Goal: Use online tool/utility: Utilize a website feature to perform a specific function

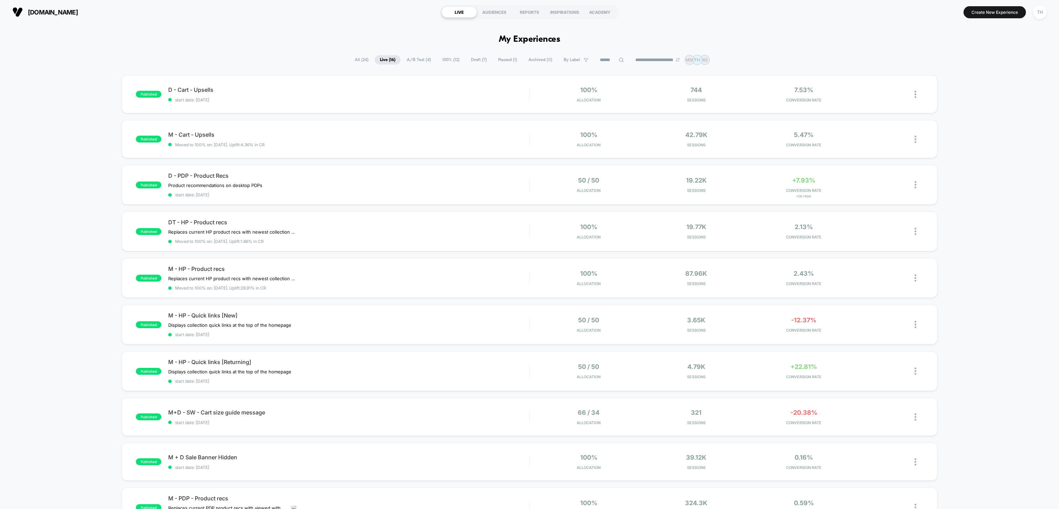
click at [103, 270] on div "published D - Cart - Upsells start date: [DATE] 100% Allocation 744 Sessions 7.…" at bounding box center [529, 363] width 1059 height 576
click at [416, 181] on div "D - PDP - Product Recs Product recommendations on desktop PDPs Click to edit ex…" at bounding box center [348, 184] width 361 height 25
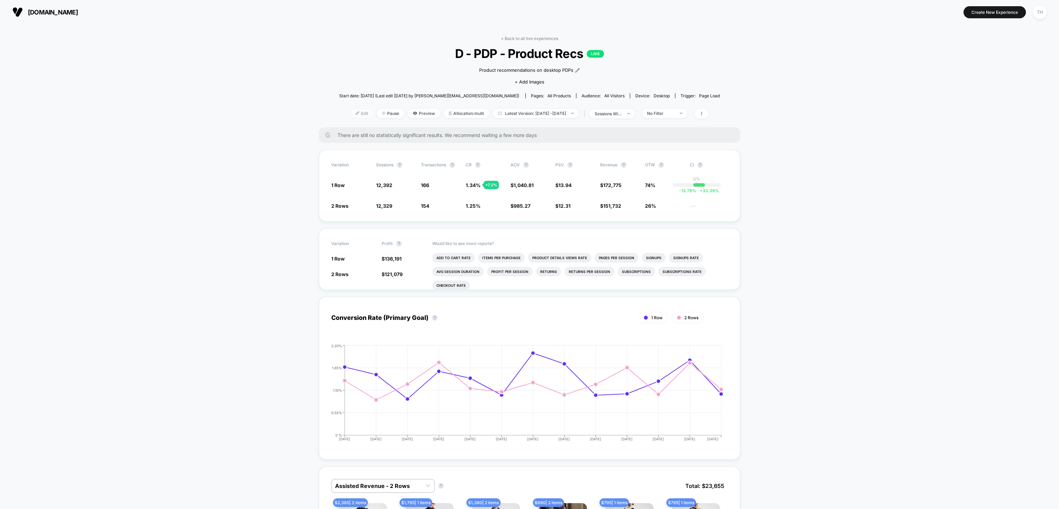
click at [351, 114] on span "Edit" at bounding box center [362, 113] width 23 height 9
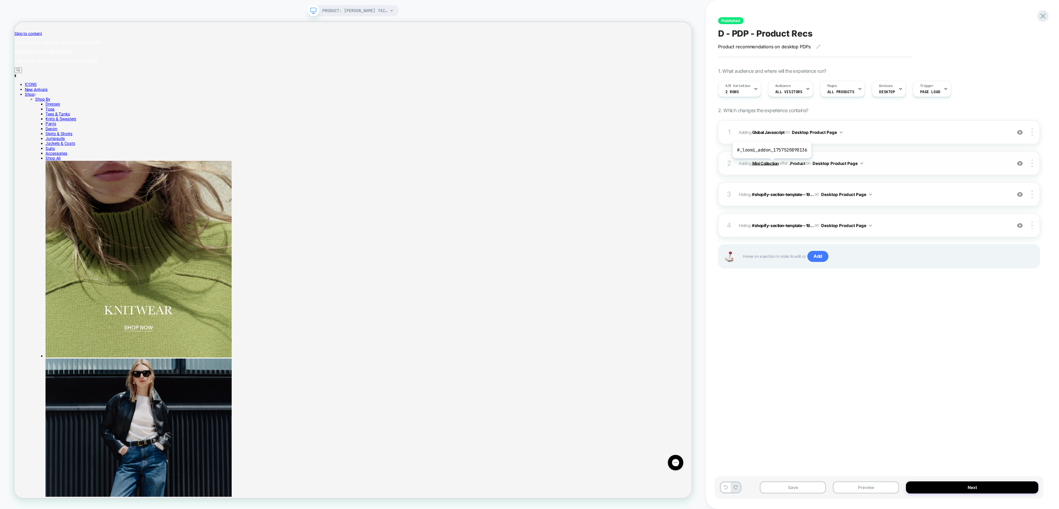
click at [772, 163] on b "Mini Collection" at bounding box center [765, 162] width 27 height 5
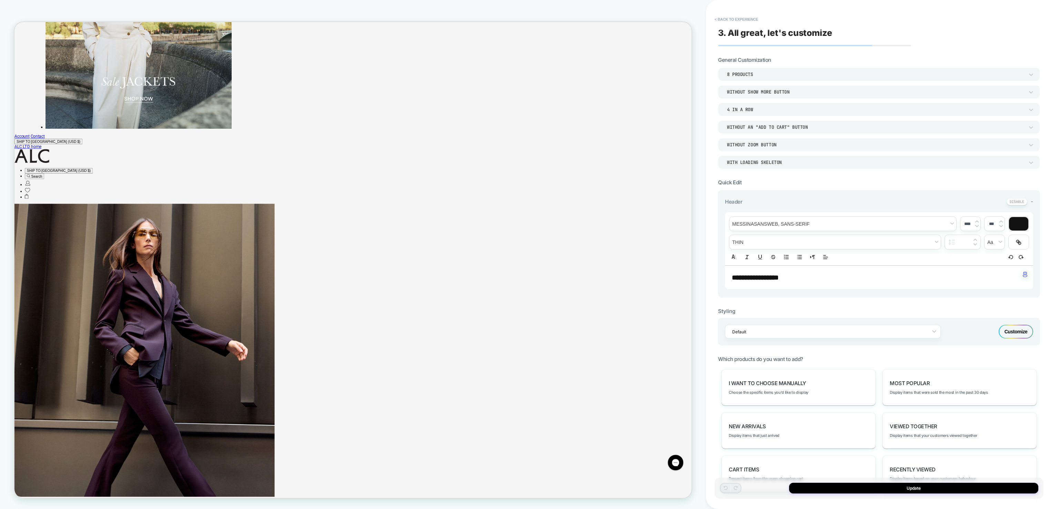
scroll to position [2665, 0]
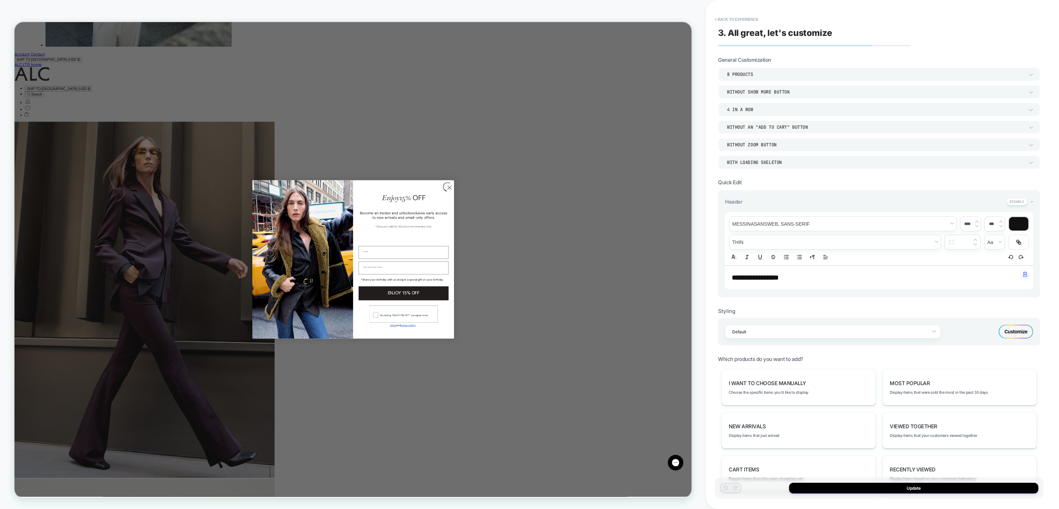
click at [1023, 336] on div "Customize" at bounding box center [1016, 331] width 34 height 14
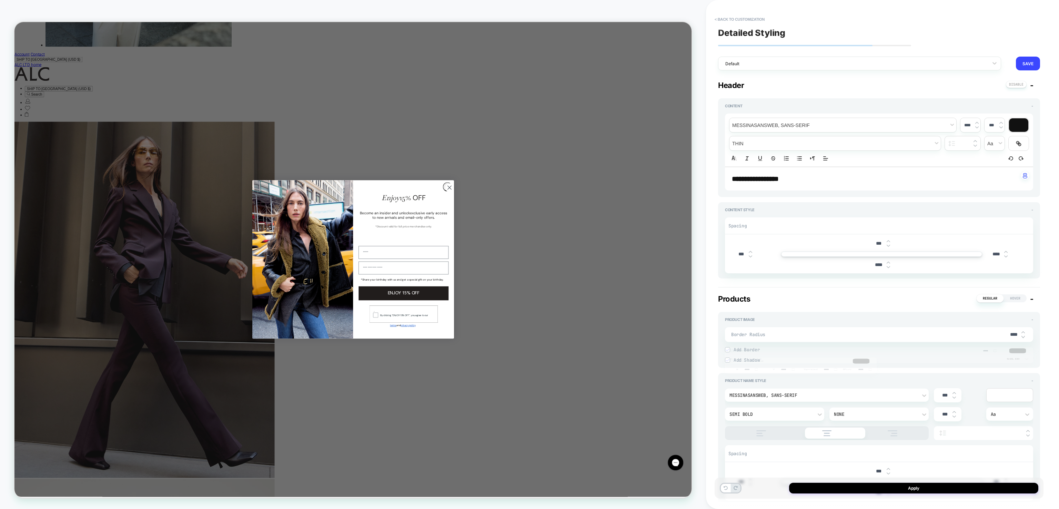
type textarea "*"
click at [735, 20] on button "< Back to customization" at bounding box center [739, 19] width 57 height 11
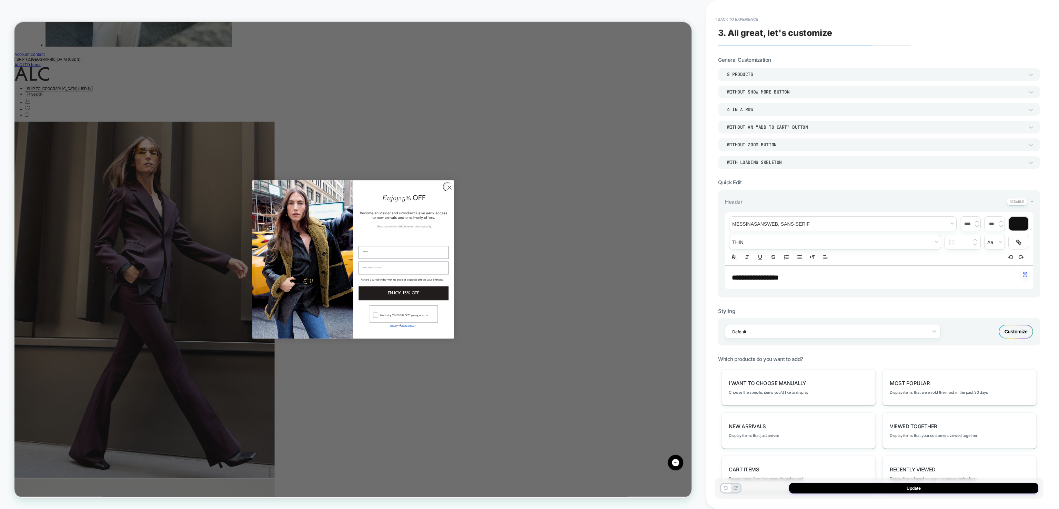
click at [1040, 421] on div "I want to choose manually Choose the specific items you'd like to display Most …" at bounding box center [879, 495] width 322 height 253
click at [1033, 198] on span "-" at bounding box center [1032, 201] width 2 height 7
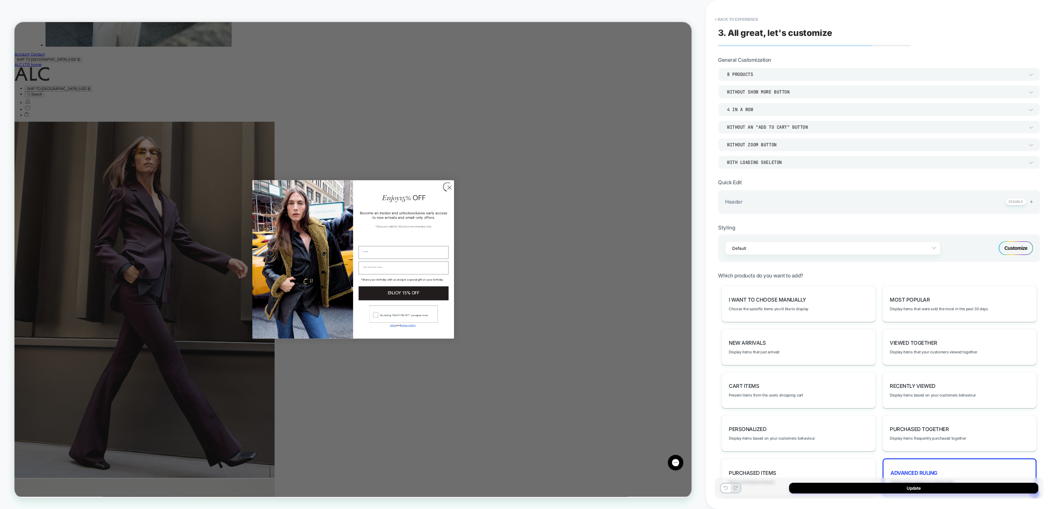
click at [939, 470] on div "Advanced Ruling Display items based on custom logic" at bounding box center [960, 477] width 154 height 38
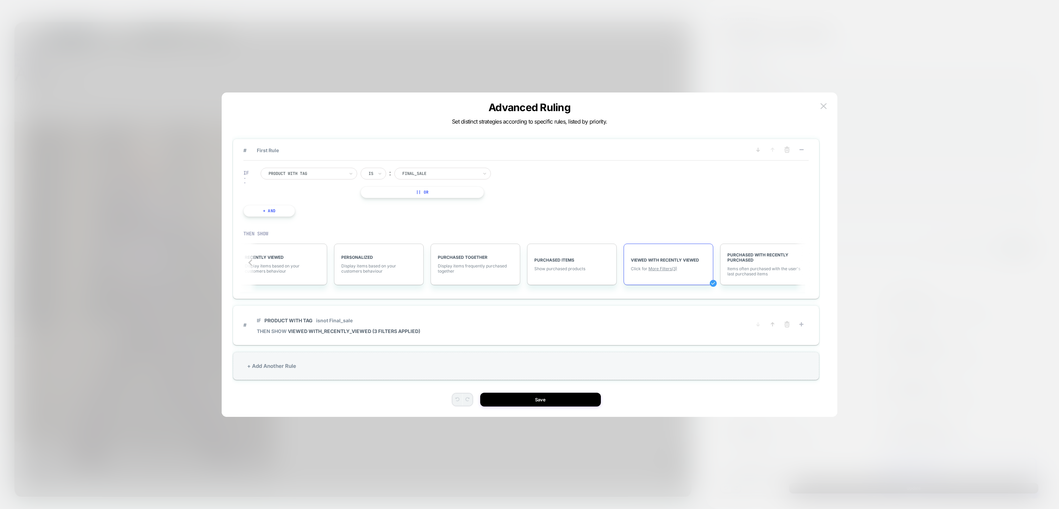
scroll to position [0, 510]
click at [349, 329] on span "VIEWED WITH_RECENTLY_VIEWED (3 filters applied)" at bounding box center [354, 331] width 132 height 6
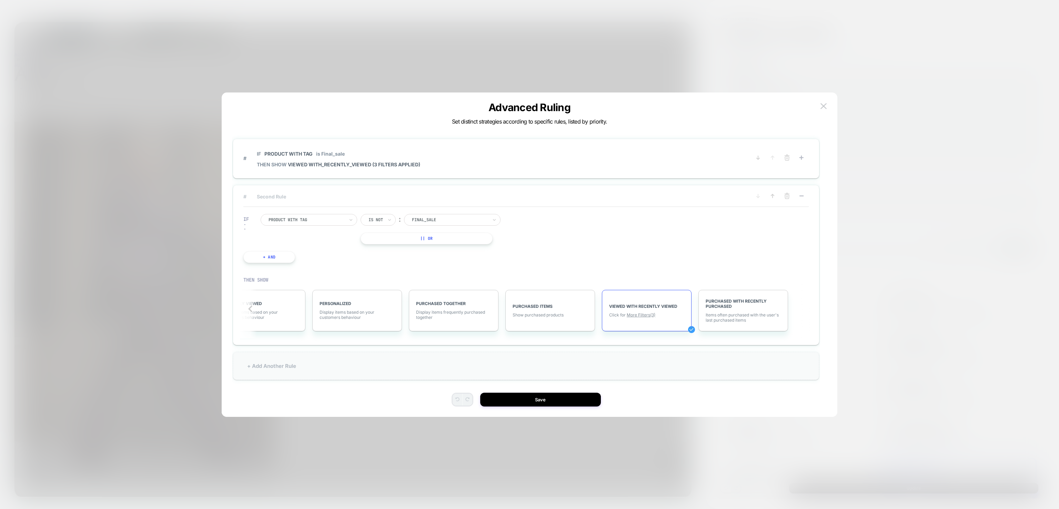
click at [545, 365] on div "+ Add Another Rule" at bounding box center [526, 366] width 586 height 28
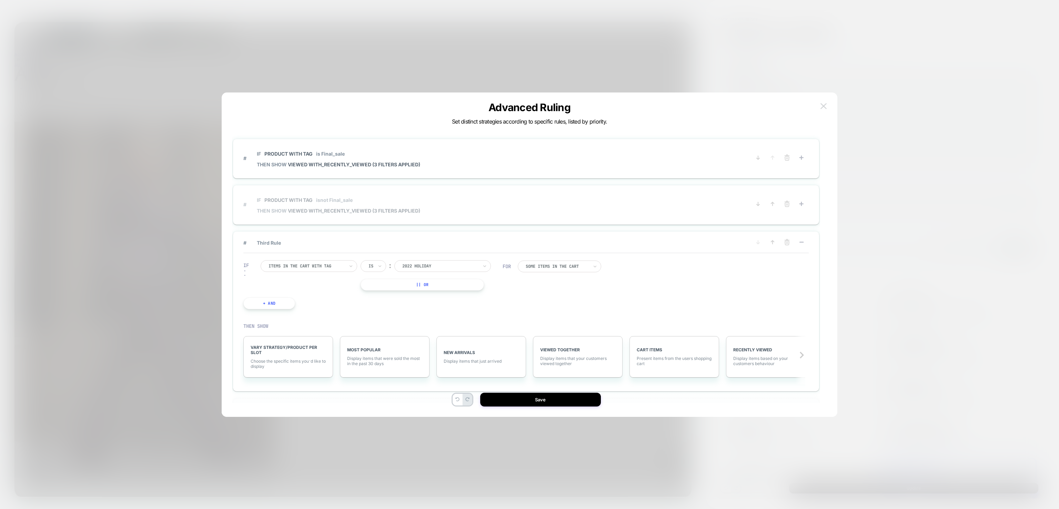
click at [822, 111] on button at bounding box center [823, 106] width 10 height 10
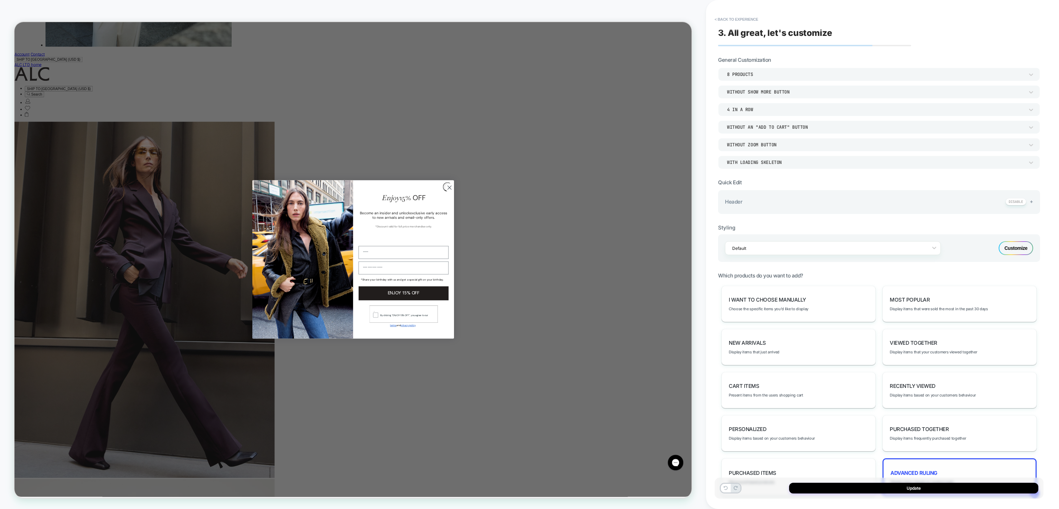
click at [982, 470] on div "Advanced Ruling Display items based on custom logic" at bounding box center [960, 477] width 154 height 38
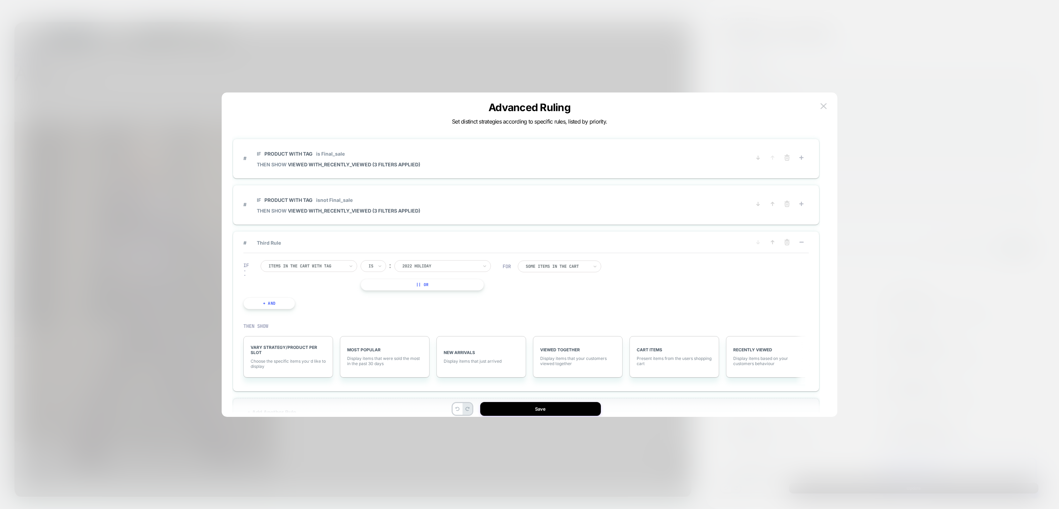
scroll to position [20, 0]
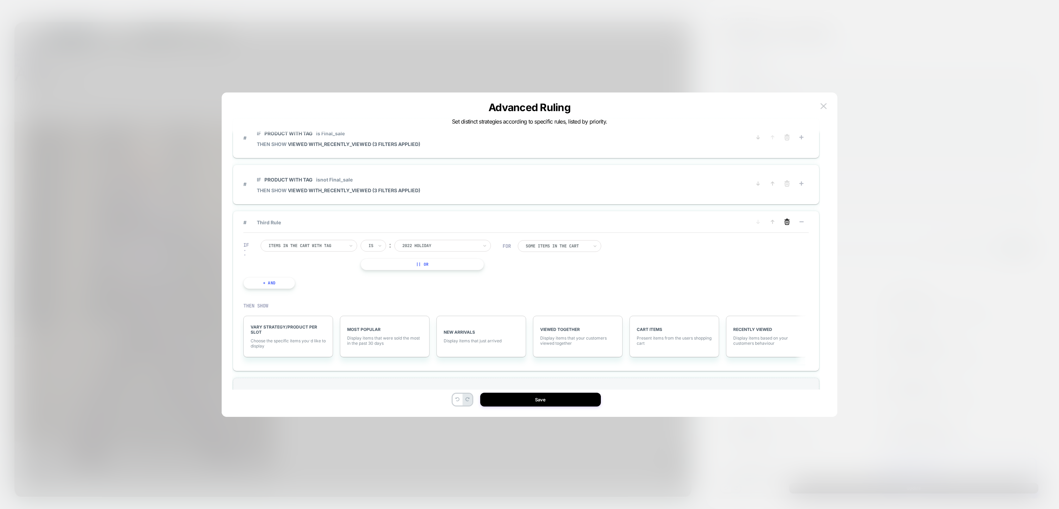
click at [785, 218] on icon at bounding box center [787, 221] width 7 height 7
click at [722, 228] on button "YES" at bounding box center [718, 230] width 36 height 11
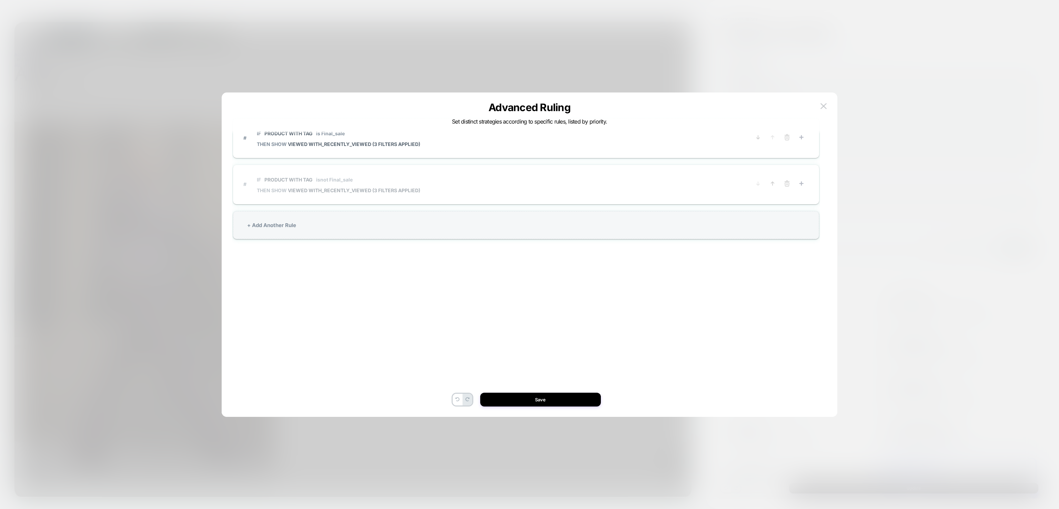
click at [726, 178] on span "# IF Product with tag isnot Final_sale THEN SHOW VIEWED WITH_RECENTLY_VIEWED (3…" at bounding box center [491, 184] width 497 height 25
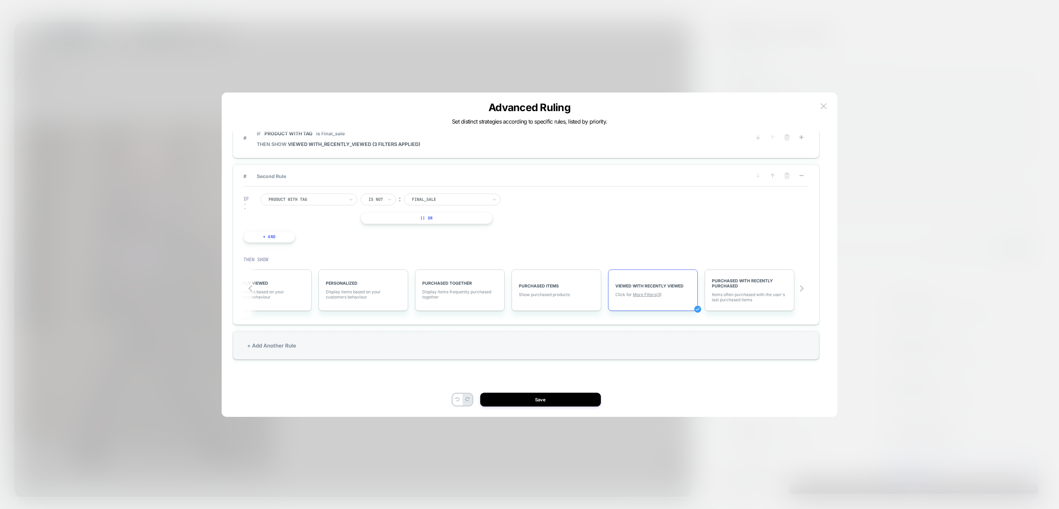
scroll to position [0, 510]
click at [649, 292] on span "More Filters (3)" at bounding box center [641, 294] width 29 height 5
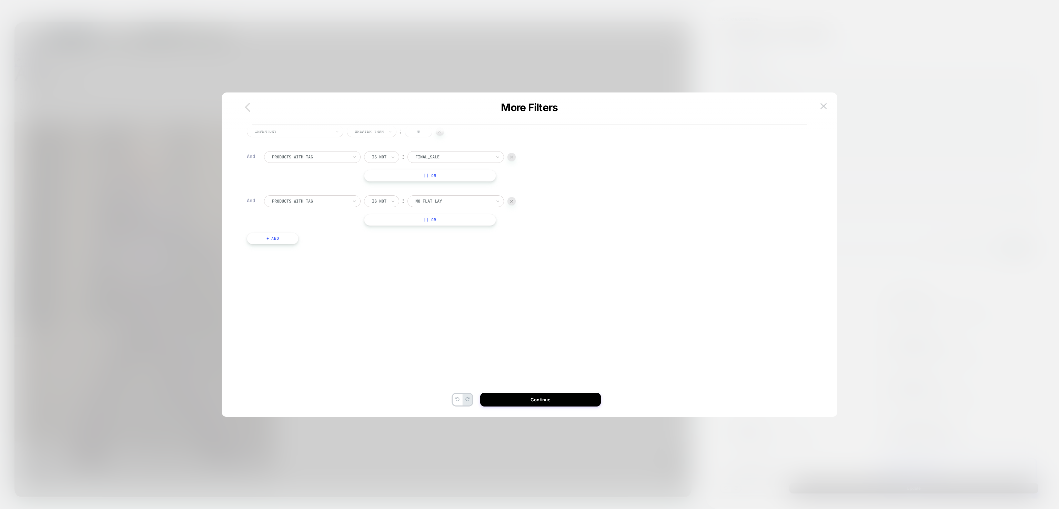
click at [247, 108] on icon "button" at bounding box center [247, 106] width 5 height 9
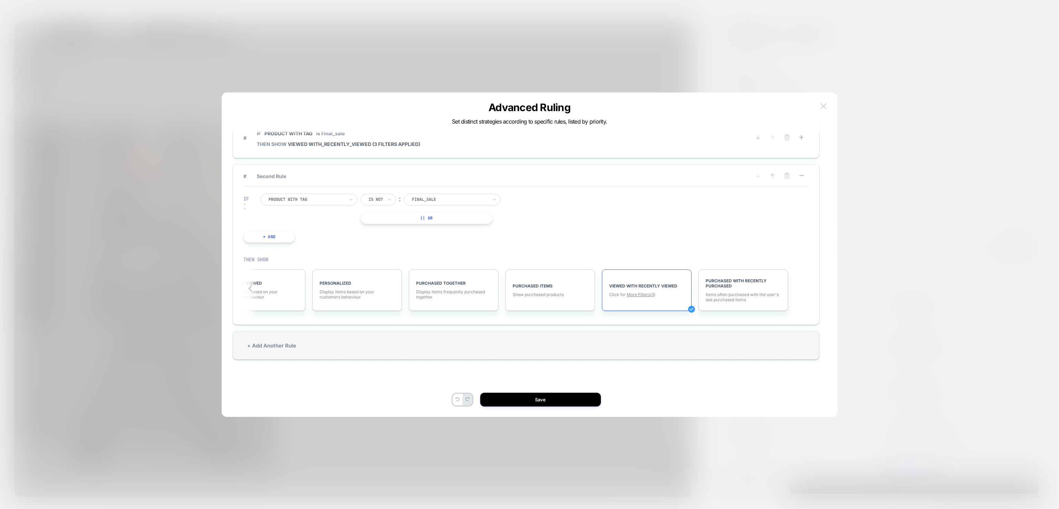
click at [823, 103] on img at bounding box center [824, 106] width 6 height 6
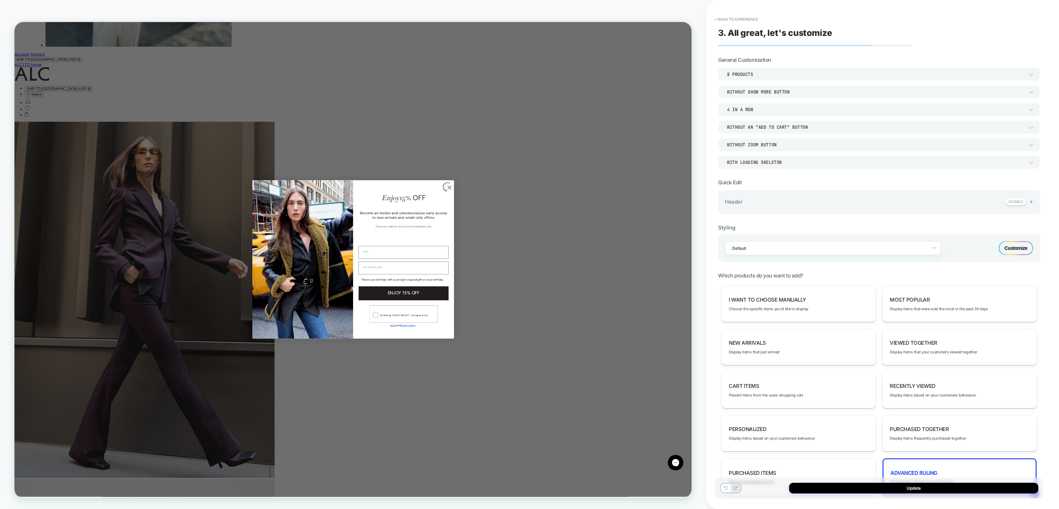
click at [14, 7] on div "PRODUCT: [PERSON_NAME] Tailored Pant [ii deep plum] PRODUCT: [PERSON_NAME] Tail…" at bounding box center [353, 254] width 706 height 495
click at [717, 21] on button "< Back to experience" at bounding box center [736, 19] width 50 height 11
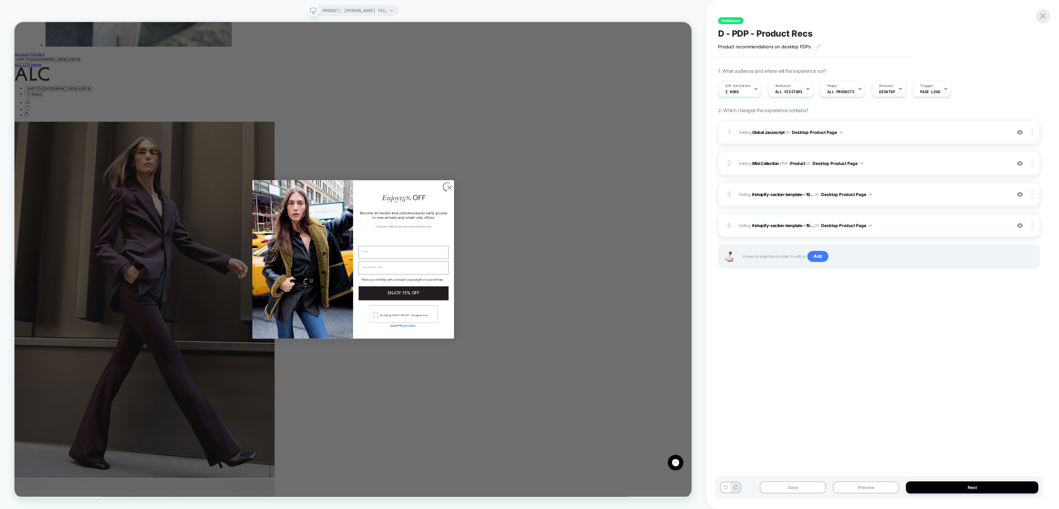
click at [1044, 16] on icon at bounding box center [1042, 15] width 9 height 9
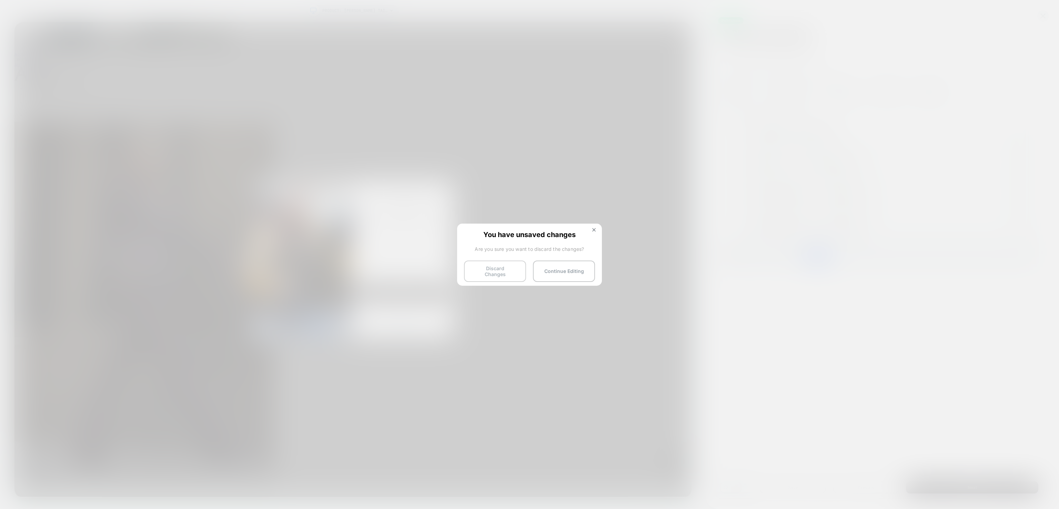
click at [510, 269] on button "Discard Changes" at bounding box center [495, 270] width 62 height 21
